Goal: Information Seeking & Learning: Learn about a topic

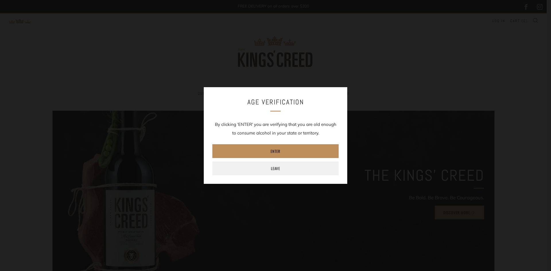
click at [280, 145] on link "Enter" at bounding box center [275, 151] width 126 height 14
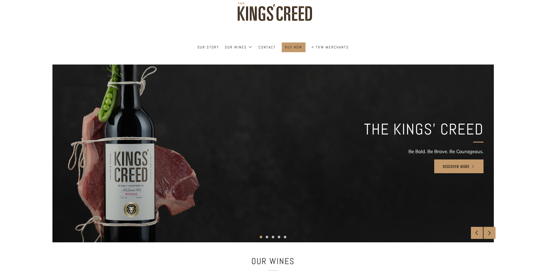
scroll to position [48, 0]
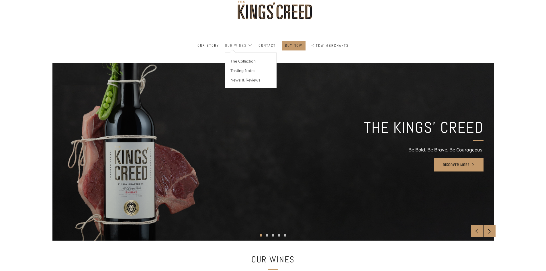
click at [244, 47] on link "Our Wines" at bounding box center [239, 45] width 28 height 9
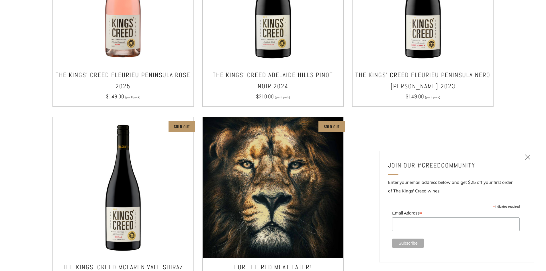
scroll to position [421, 0]
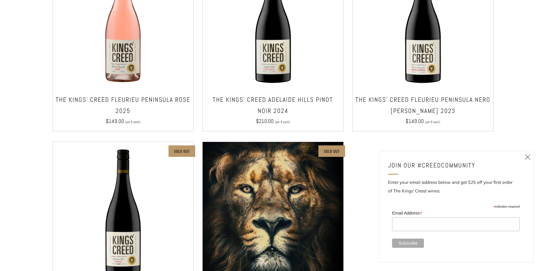
click at [527, 158] on icon at bounding box center [527, 156] width 7 height 7
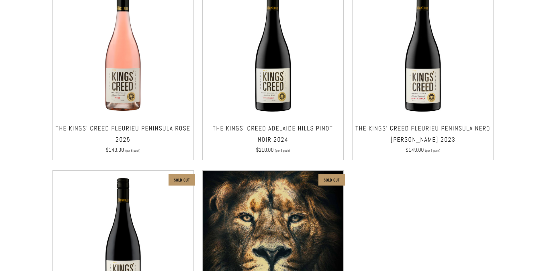
scroll to position [335, 0]
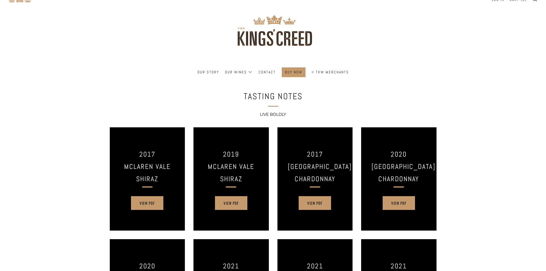
scroll to position [19, 0]
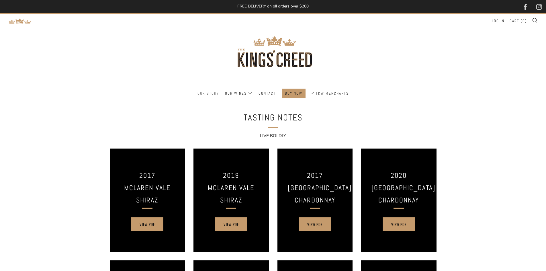
click at [200, 92] on link "Our Story" at bounding box center [209, 93] width 22 height 9
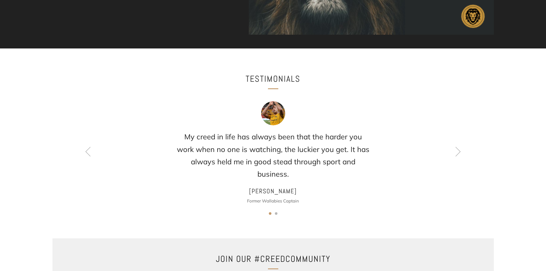
scroll to position [382, 0]
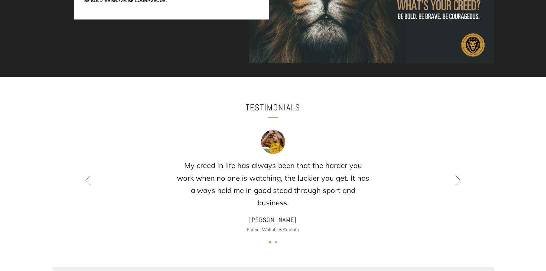
click at [459, 180] on icon at bounding box center [458, 180] width 10 height 10
